Goal: Task Accomplishment & Management: Manage account settings

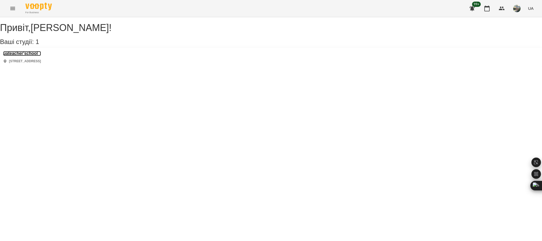
click at [34, 56] on h3 "uateacher'school" at bounding box center [22, 53] width 38 height 5
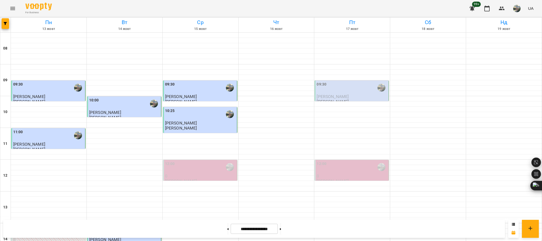
scroll to position [238, 0]
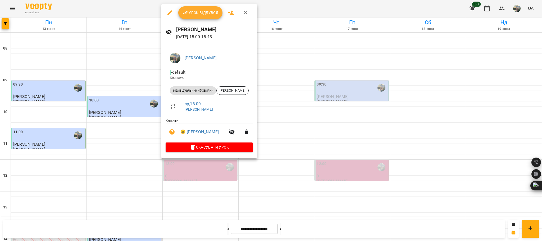
click at [190, 13] on span "Урок відбувся" at bounding box center [201, 13] width 36 height 6
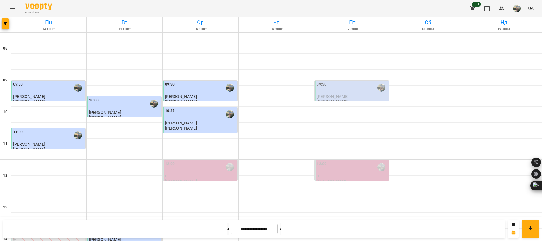
scroll to position [260, 0]
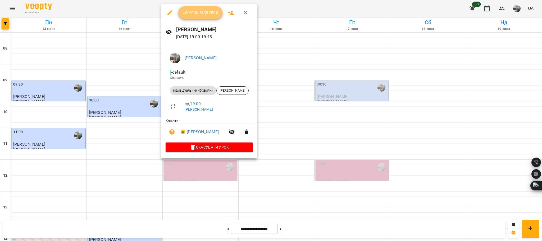
click at [206, 10] on span "Урок відбувся" at bounding box center [201, 13] width 36 height 6
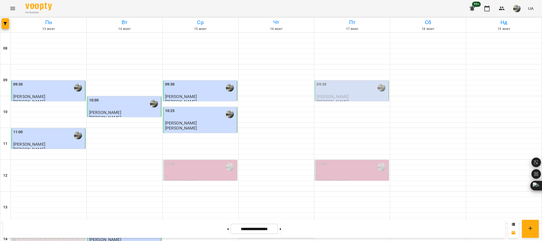
scroll to position [40, 0]
click at [227, 229] on button at bounding box center [227, 229] width 1 height 12
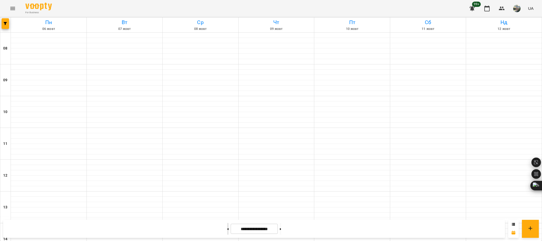
click at [227, 229] on button at bounding box center [227, 229] width 1 height 12
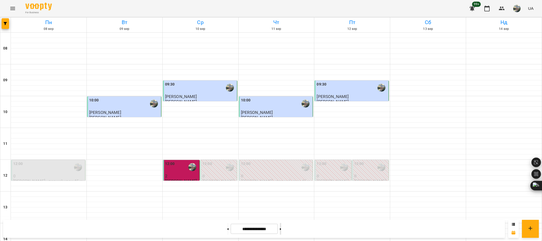
click at [281, 231] on button at bounding box center [280, 229] width 1 height 12
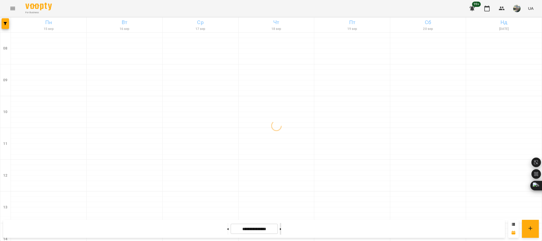
click at [281, 233] on button at bounding box center [280, 229] width 1 height 12
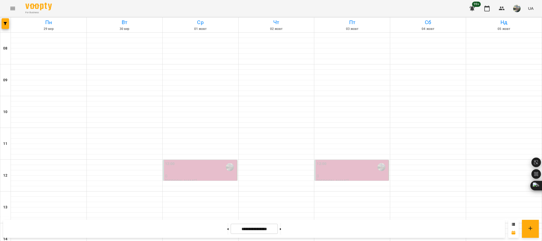
scroll to position [61, 0]
click at [281, 229] on icon at bounding box center [280, 229] width 1 height 2
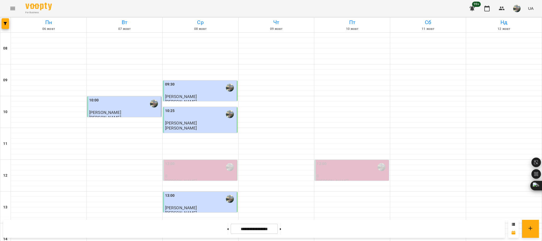
scroll to position [198, 0]
click at [281, 227] on button at bounding box center [280, 229] width 1 height 12
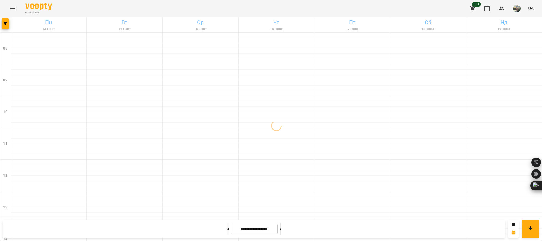
click at [281, 227] on button at bounding box center [280, 229] width 1 height 12
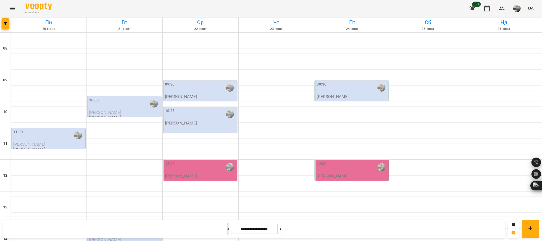
click at [227, 229] on button at bounding box center [227, 229] width 1 height 12
type input "**********"
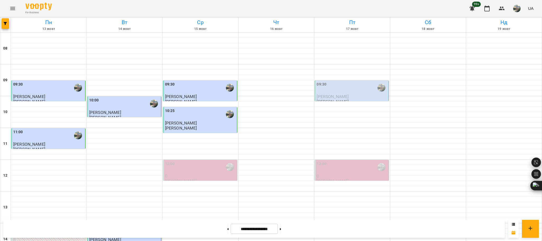
scroll to position [0, 0]
